Goal: Transaction & Acquisition: Subscribe to service/newsletter

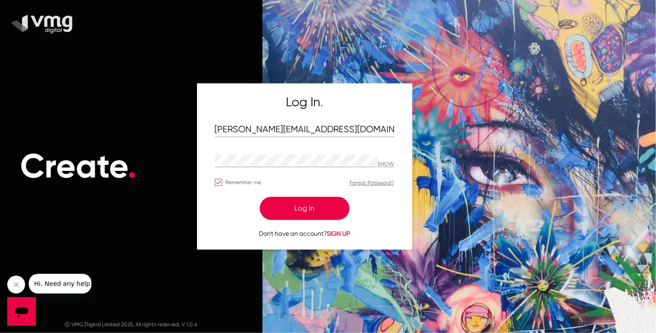
click at [343, 233] on span "SIGN UP" at bounding box center [338, 233] width 23 height 7
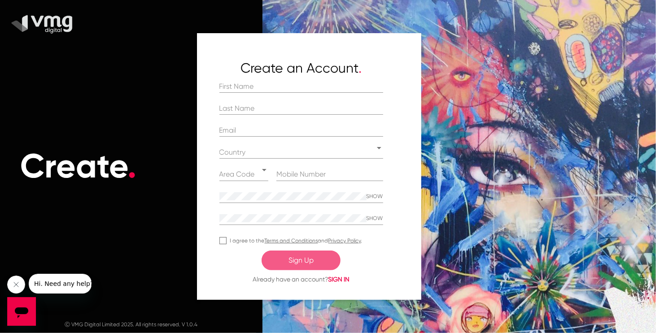
click at [229, 241] on label "I agree to the Terms and Conditions and Privacy Policy ." at bounding box center [290, 241] width 143 height 11
click at [223, 245] on input "I agree to the Terms and Conditions and Privacy Policy ." at bounding box center [223, 245] width 0 height 0
checkbox input "true"
click at [310, 240] on link "Terms and Conditions" at bounding box center [291, 241] width 53 height 6
click at [340, 243] on link "Privacy Policy" at bounding box center [344, 241] width 33 height 6
